Goal: Book appointment/travel/reservation

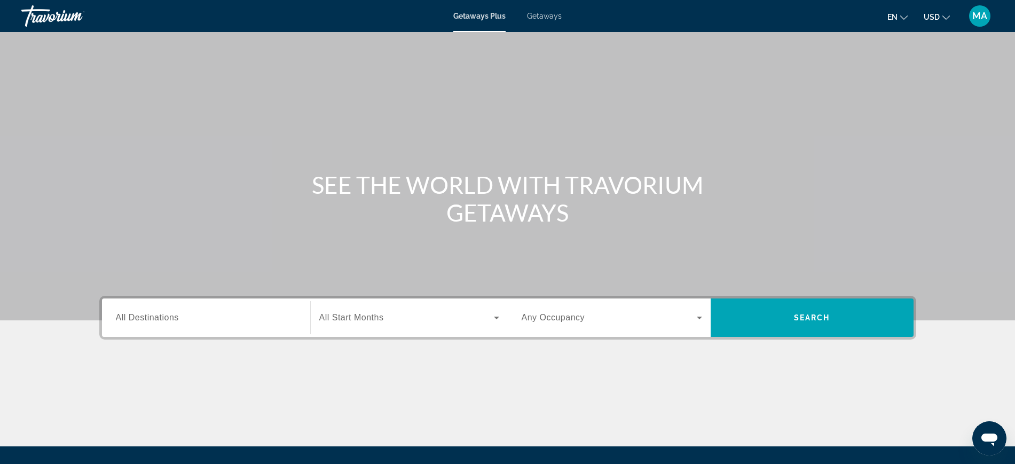
click at [172, 309] on div "Search widget" at bounding box center [206, 318] width 180 height 30
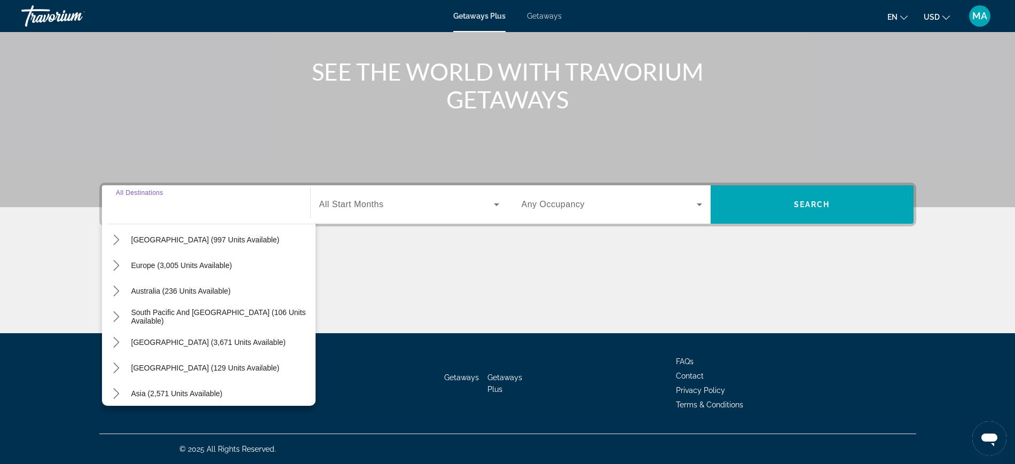
scroll to position [133, 0]
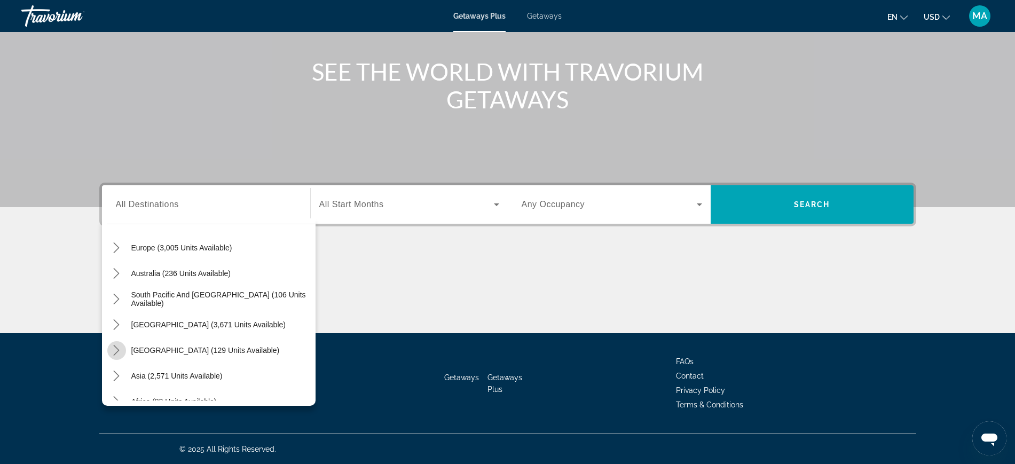
click at [114, 352] on icon "Toggle Central America (129 units available) submenu" at bounding box center [116, 350] width 11 height 11
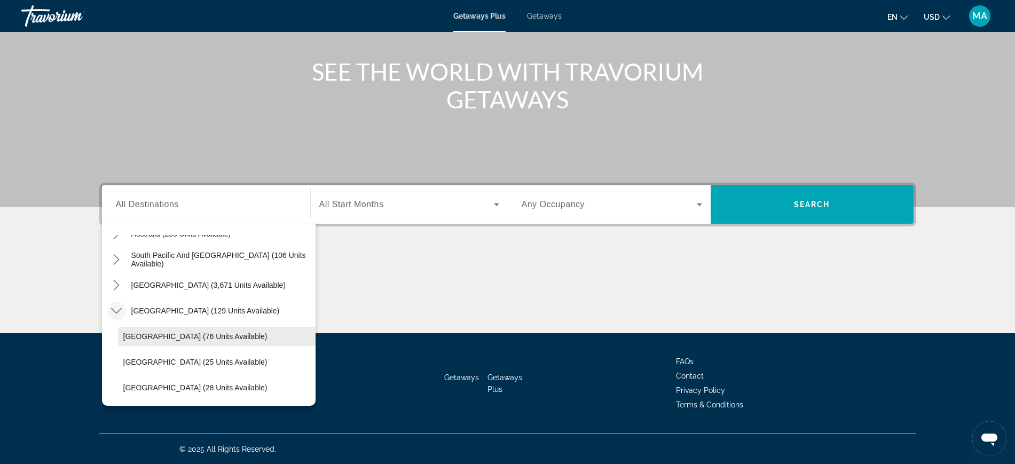
scroll to position [240, 0]
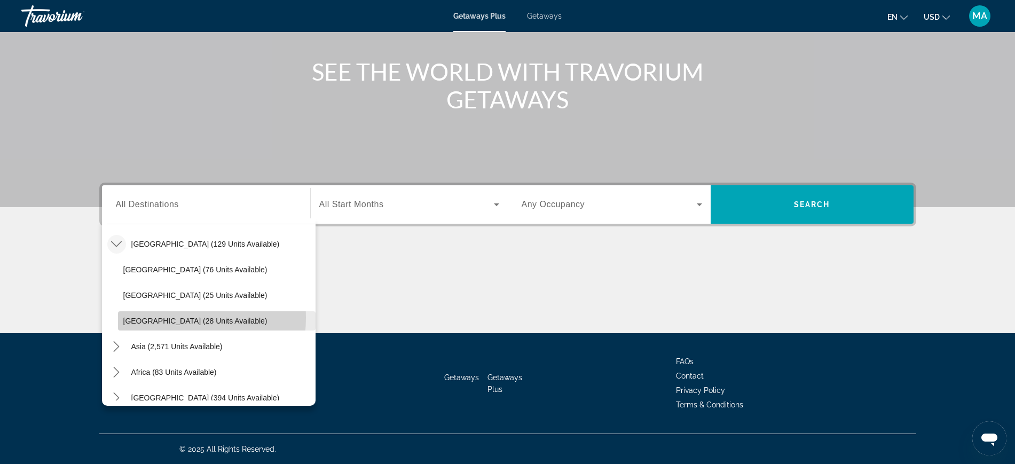
click at [150, 317] on span "[GEOGRAPHIC_DATA] (28 units available)" at bounding box center [195, 321] width 144 height 9
type input "**********"
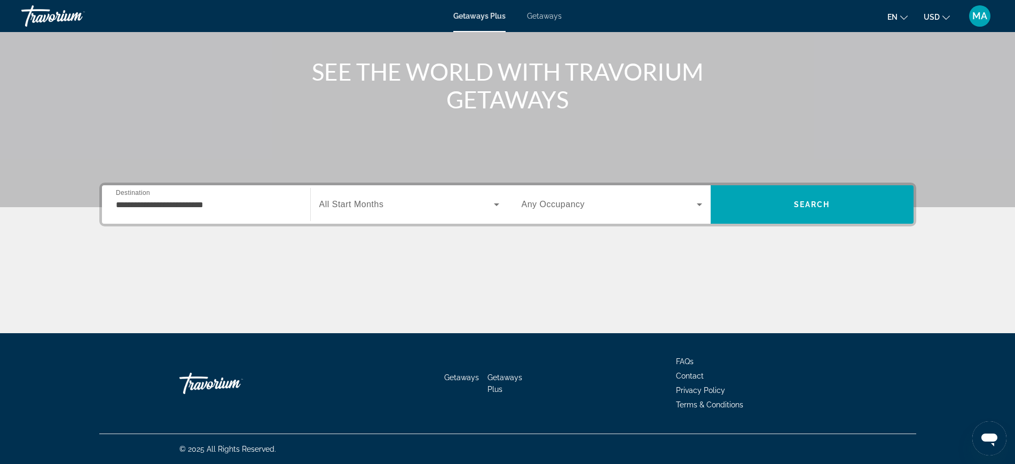
click at [569, 215] on div "Search widget" at bounding box center [612, 205] width 180 height 30
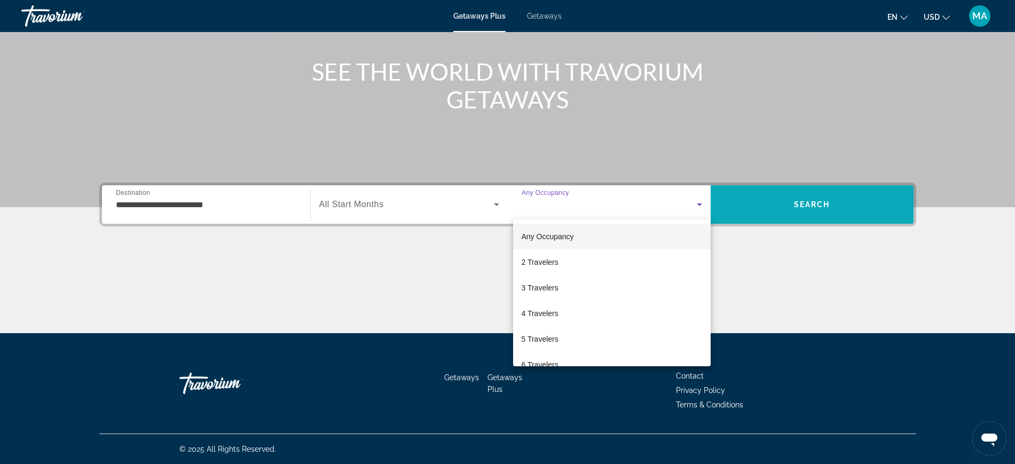
drag, startPoint x: 643, startPoint y: 210, endPoint x: 757, endPoint y: 217, distance: 115.0
click at [643, 209] on div at bounding box center [507, 232] width 1015 height 464
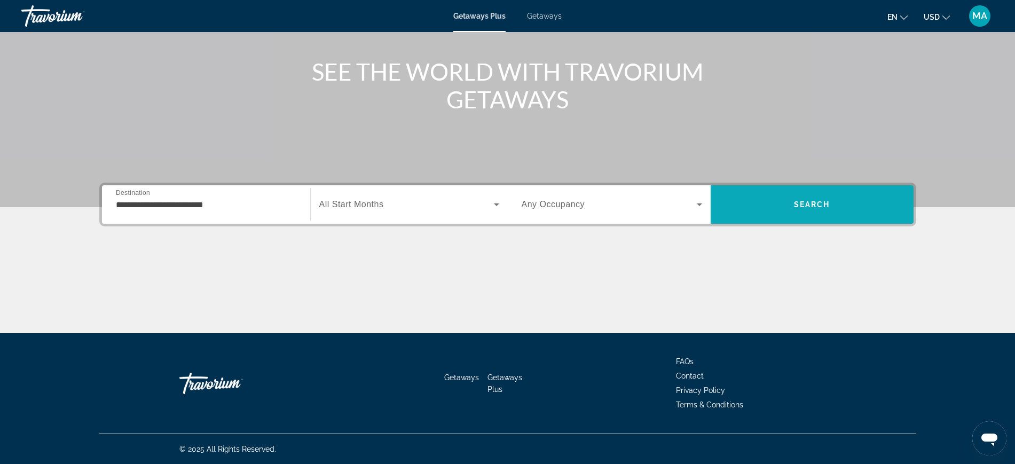
click at [773, 214] on span "Search" at bounding box center [812, 205] width 203 height 26
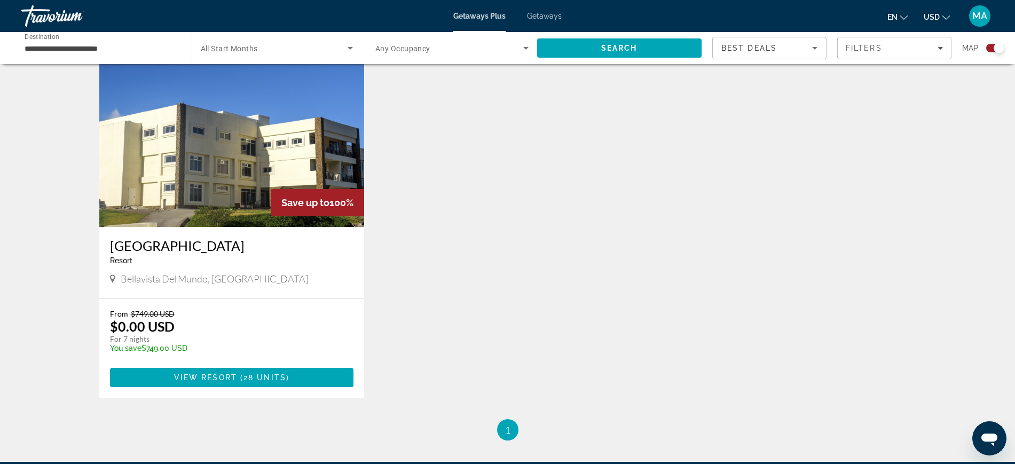
scroll to position [400, 0]
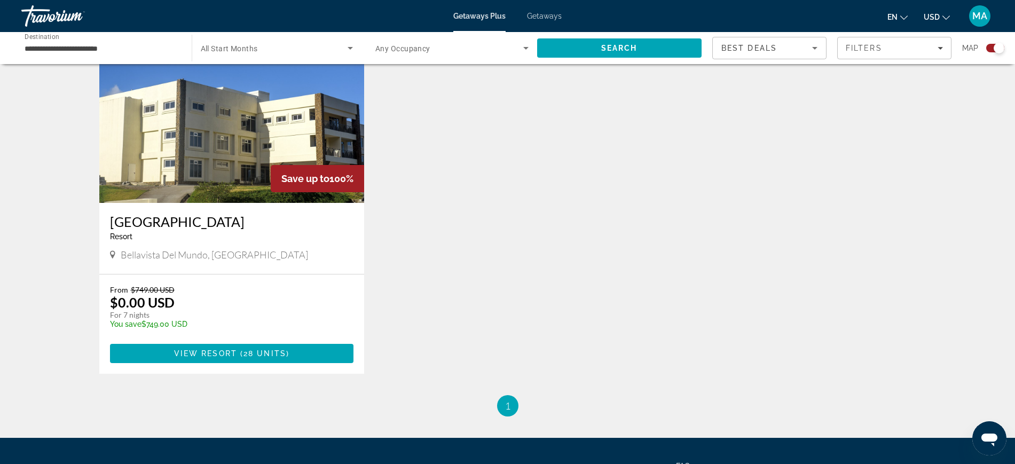
click at [62, 49] on input "**********" at bounding box center [101, 48] width 153 height 13
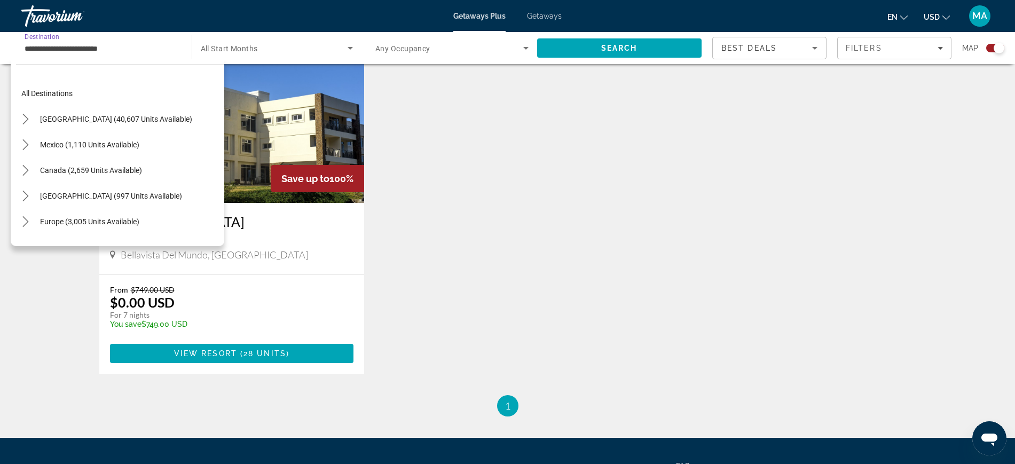
scroll to position [243, 0]
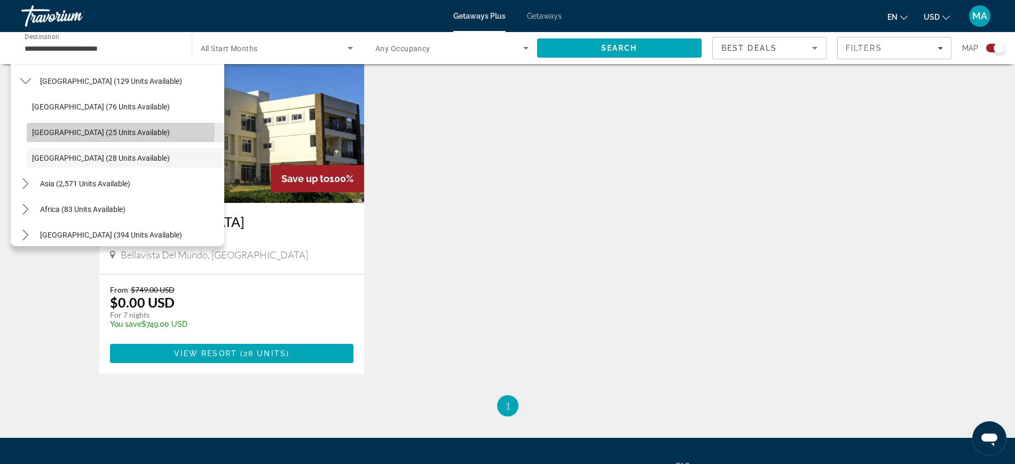
click at [69, 131] on span "[GEOGRAPHIC_DATA] (25 units available)" at bounding box center [101, 132] width 138 height 9
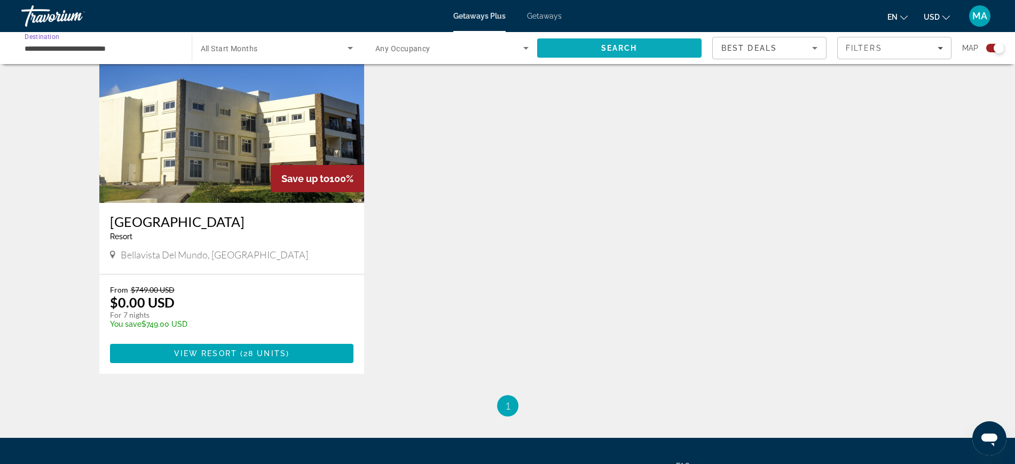
click at [632, 51] on span "Search" at bounding box center [619, 48] width 36 height 9
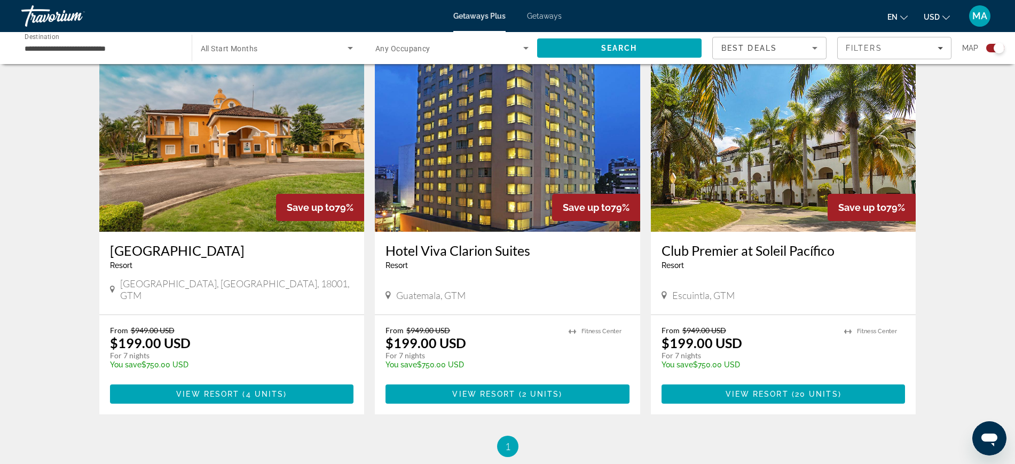
scroll to position [305, 0]
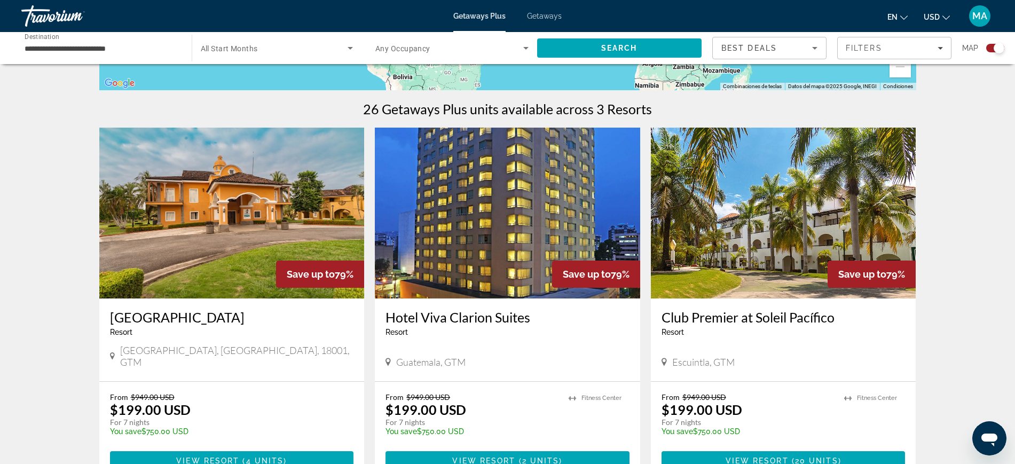
click at [135, 54] on div "**********" at bounding box center [101, 48] width 153 height 30
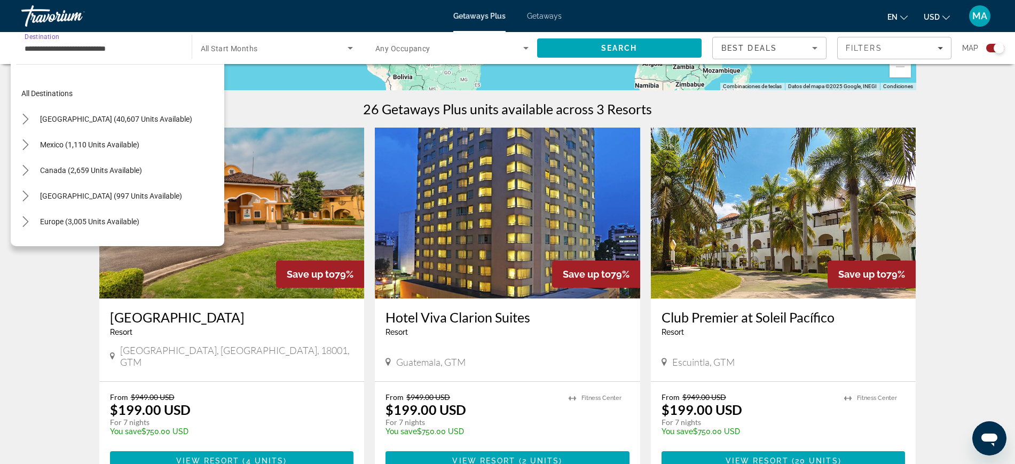
scroll to position [217, 0]
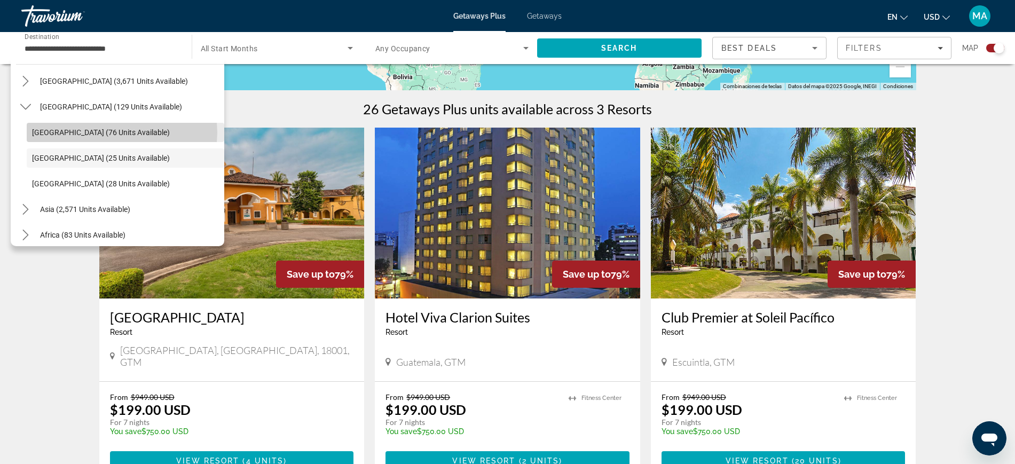
click at [122, 132] on span "[GEOGRAPHIC_DATA] (76 units available)" at bounding box center [101, 132] width 138 height 9
type input "**********"
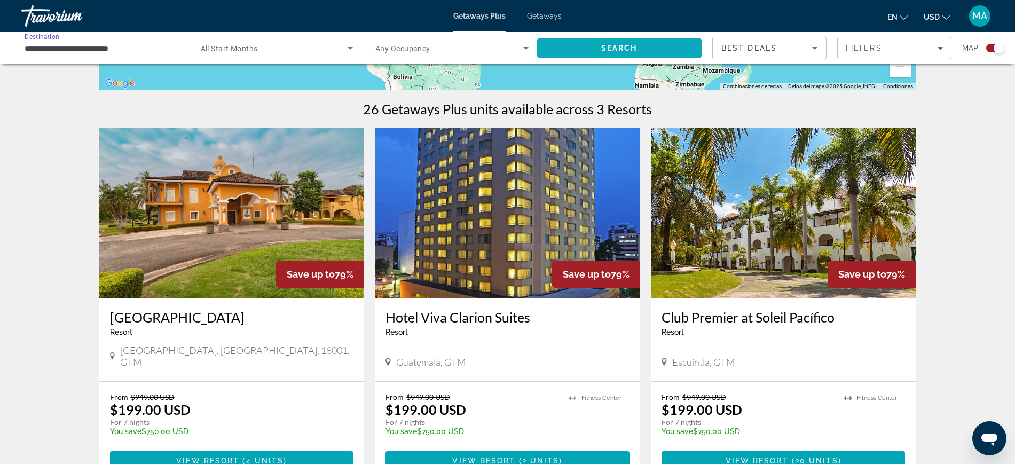
click at [654, 50] on span "Search" at bounding box center [619, 48] width 165 height 26
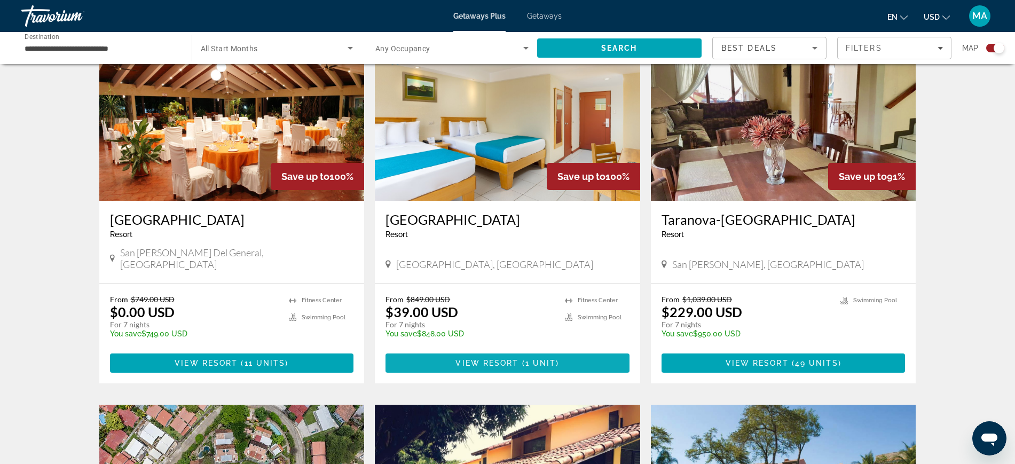
scroll to position [334, 0]
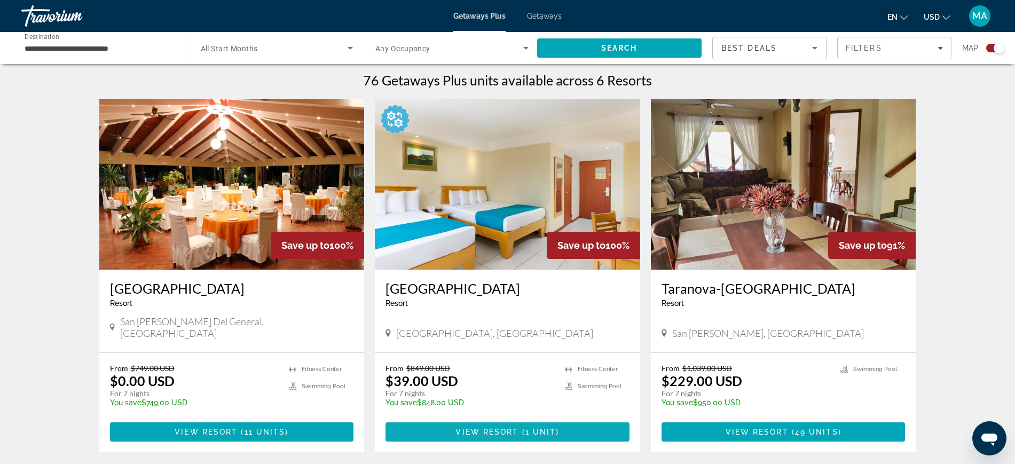
click at [489, 428] on span "View Resort" at bounding box center [486, 432] width 63 height 9
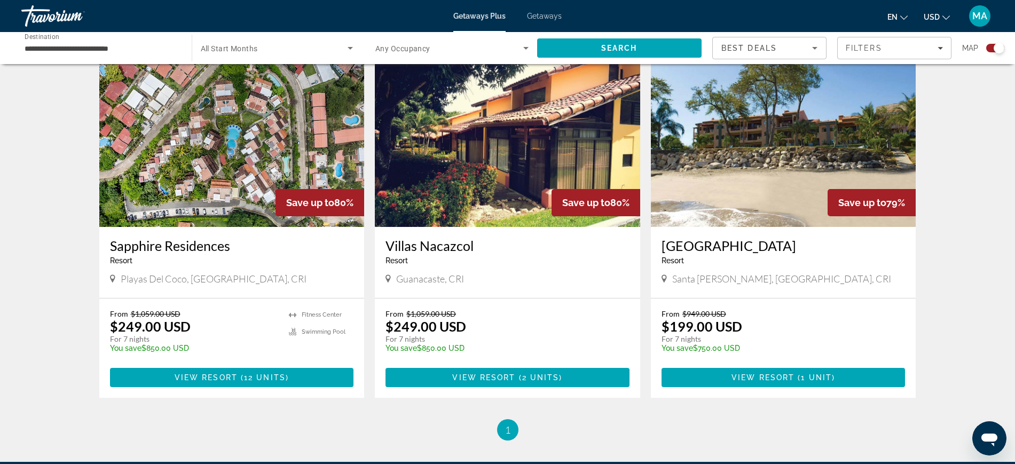
scroll to position [801, 0]
